Goal: Information Seeking & Learning: Check status

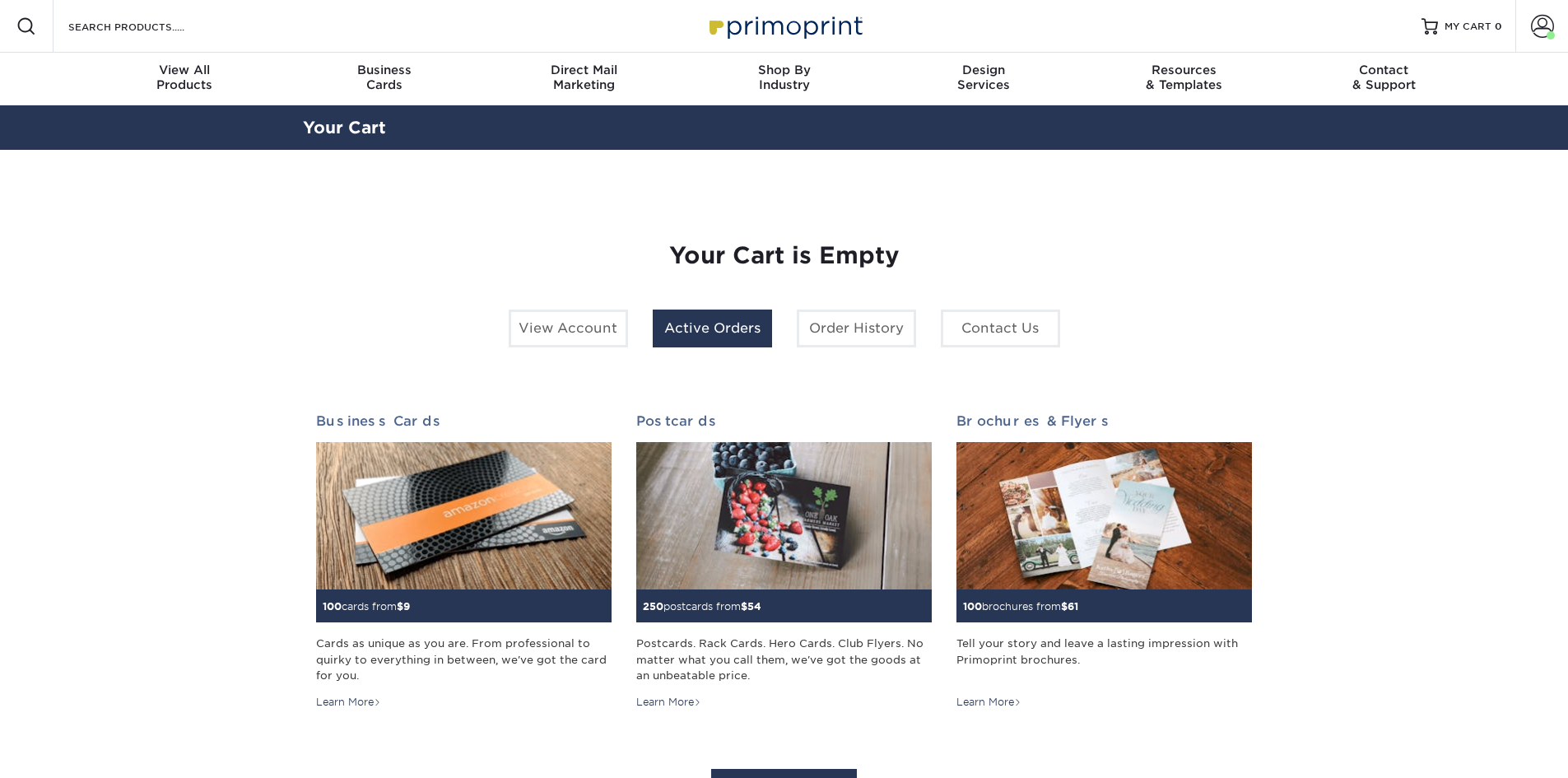
click at [717, 333] on link "Active Orders" at bounding box center [712, 328] width 120 height 38
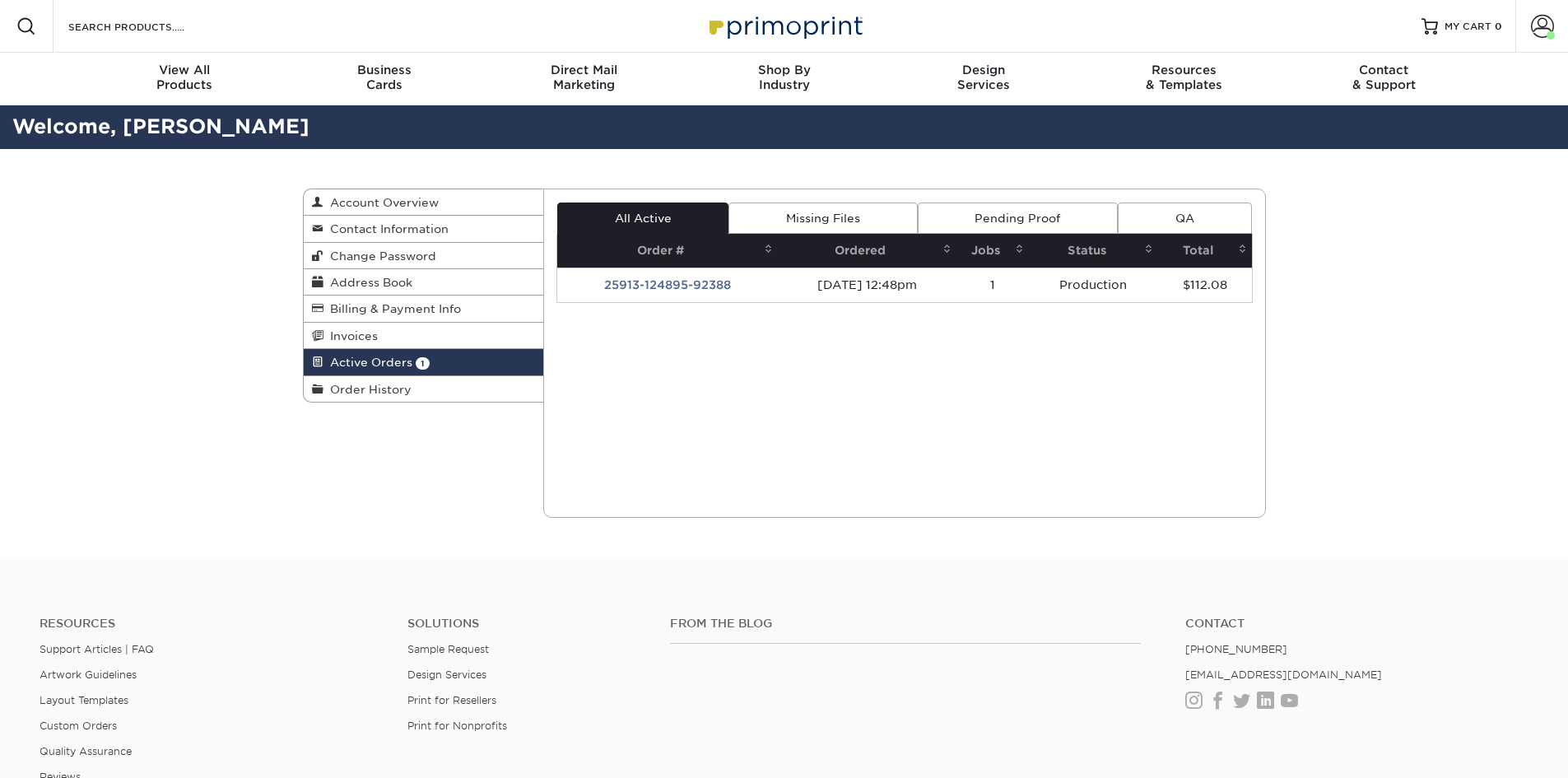
click at [863, 245] on th "Ordered" at bounding box center [866, 250] width 178 height 34
click at [377, 358] on span "Active Orders" at bounding box center [368, 362] width 89 height 13
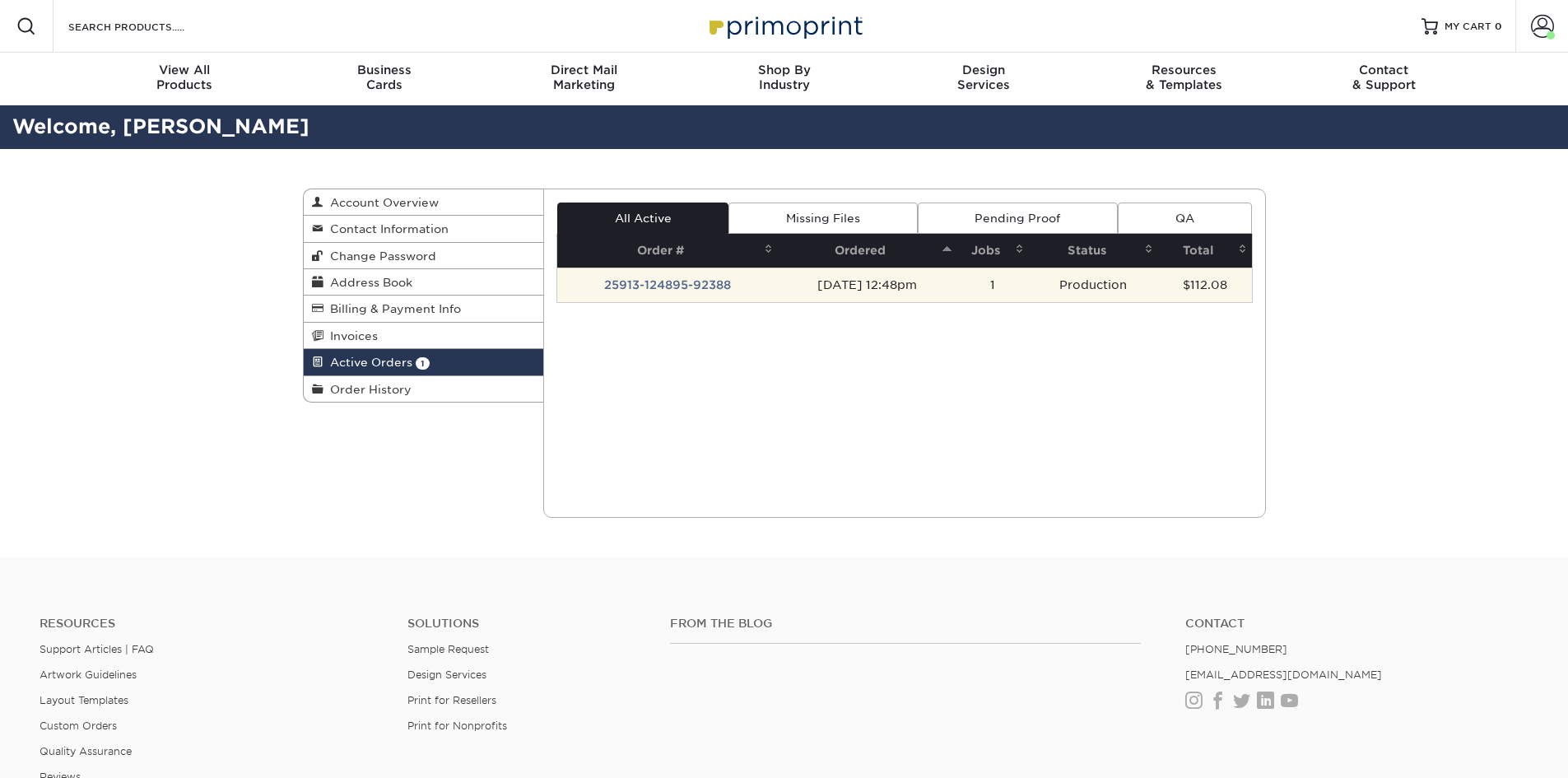
click at [1053, 293] on td "Production" at bounding box center [1094, 285] width 129 height 34
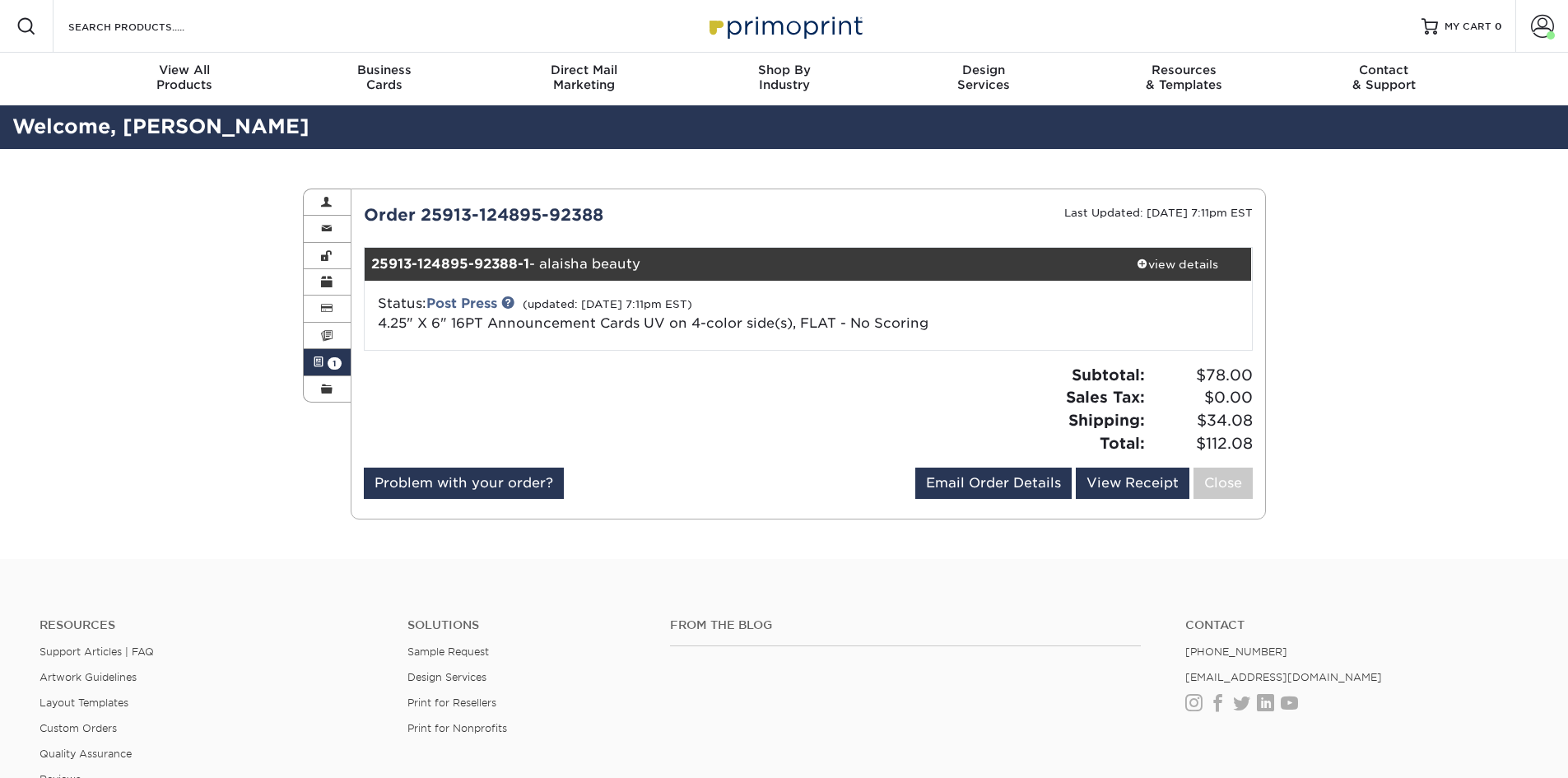
click at [321, 359] on span at bounding box center [318, 362] width 11 height 13
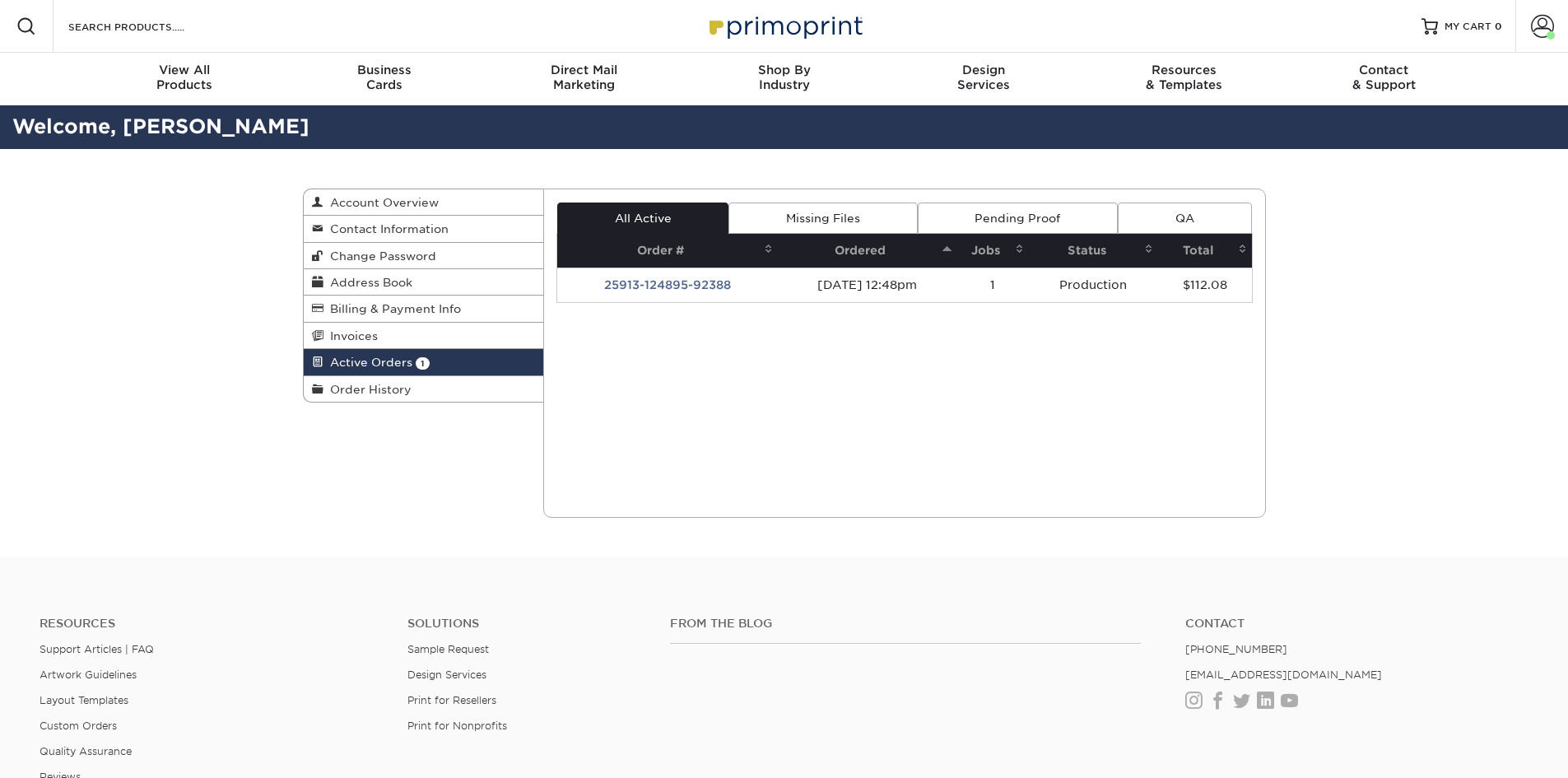
click at [881, 242] on th "Ordered" at bounding box center [866, 250] width 178 height 34
click at [379, 389] on span "Order History" at bounding box center [368, 389] width 88 height 13
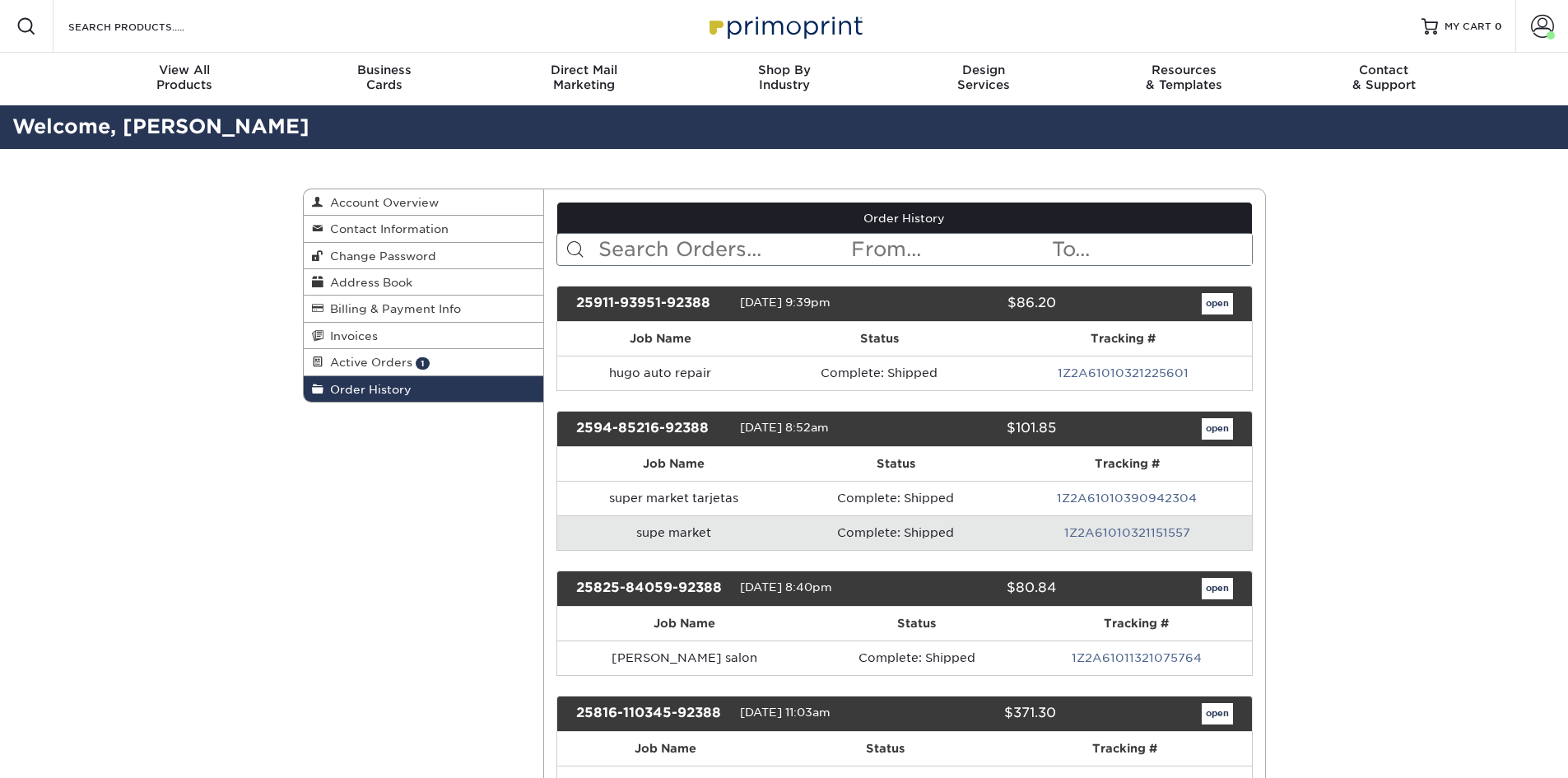
click at [1133, 370] on link "1Z2A61010321225601" at bounding box center [1123, 372] width 131 height 13
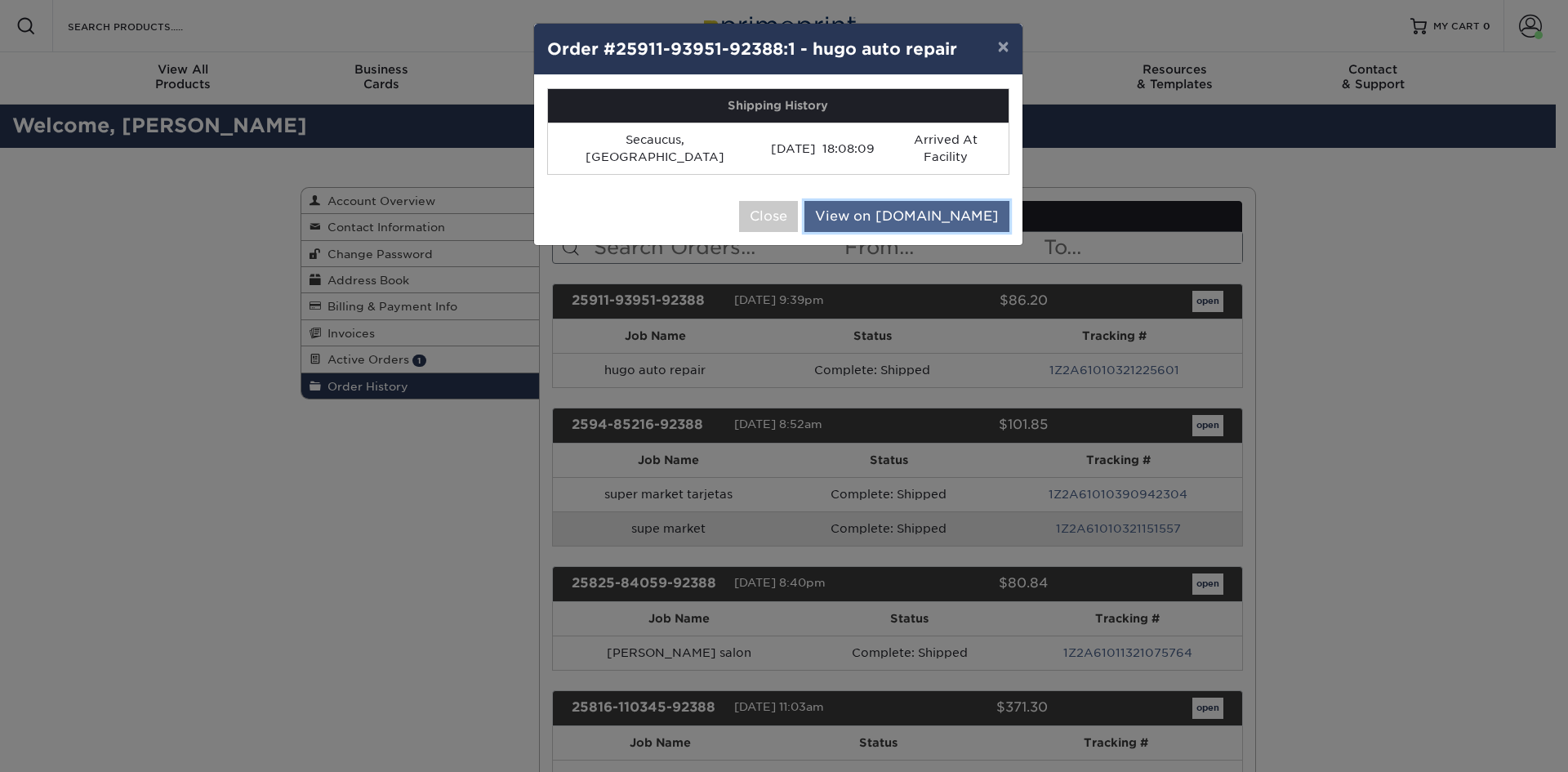
click at [974, 201] on link "View on UPS.com" at bounding box center [907, 216] width 205 height 31
click at [1007, 50] on button "×" at bounding box center [1003, 47] width 38 height 46
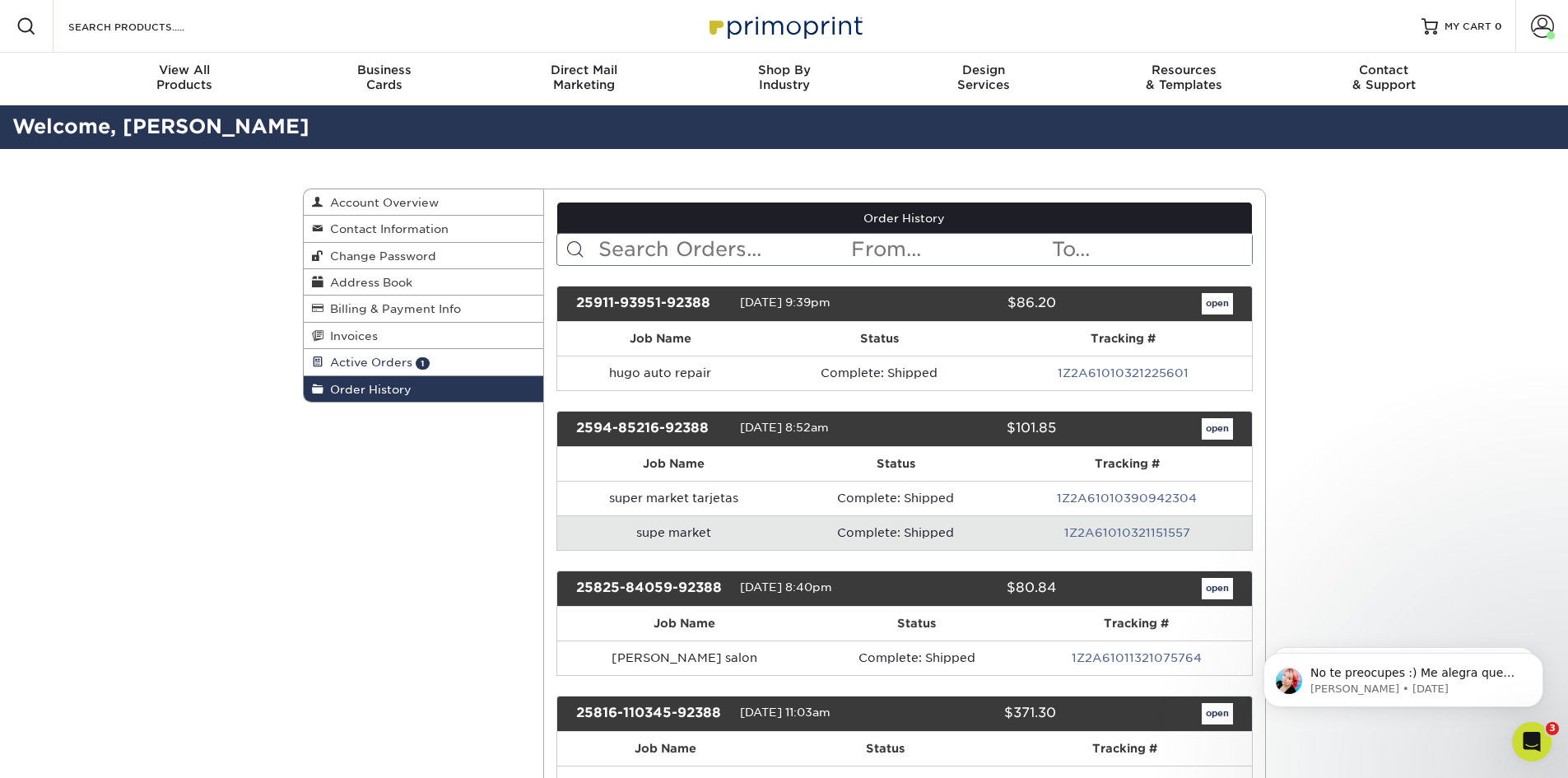
click at [409, 367] on span "Active Orders" at bounding box center [368, 362] width 89 height 13
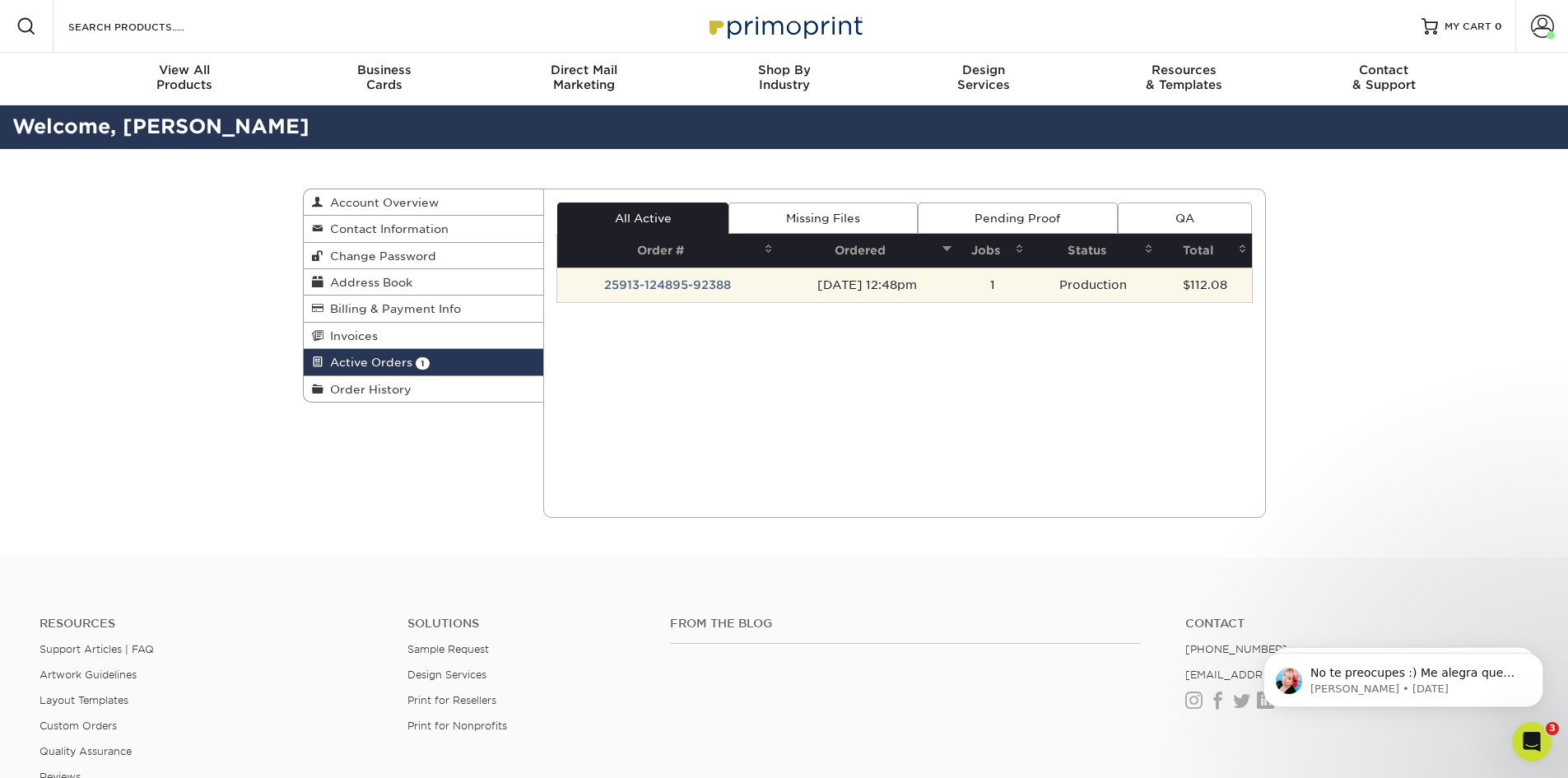
click at [854, 289] on td "09/13/2025 12:48pm" at bounding box center [866, 285] width 178 height 34
